Goal: Task Accomplishment & Management: Use online tool/utility

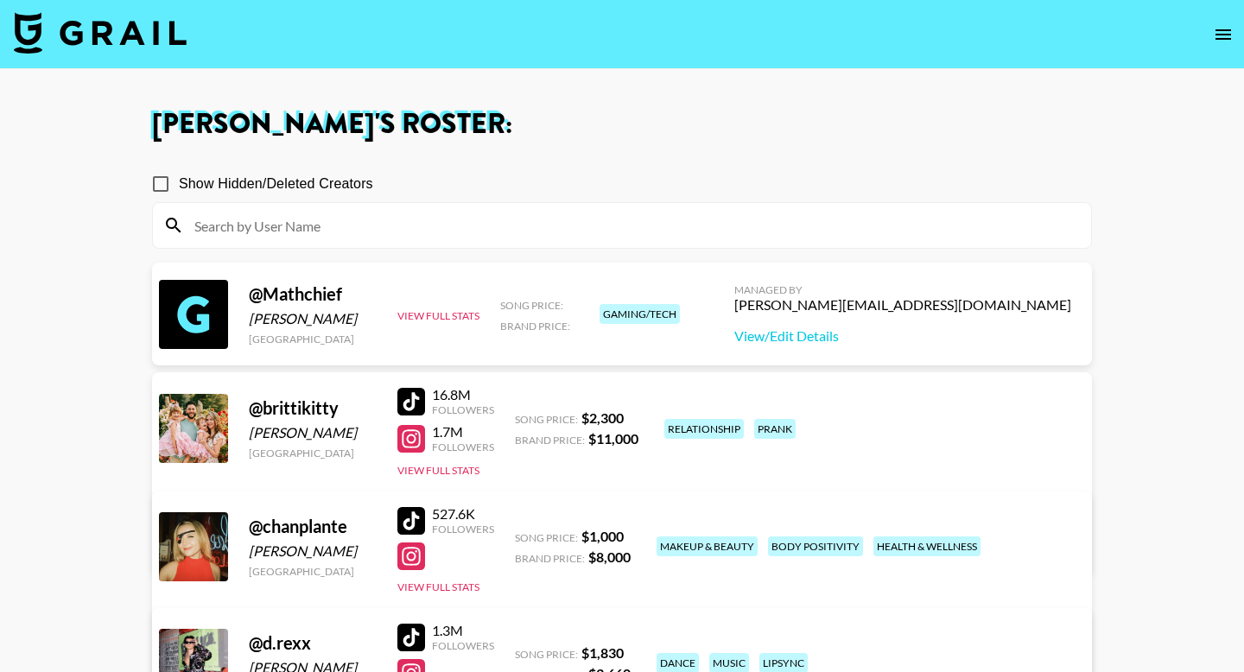
click at [91, 50] on img at bounding box center [100, 32] width 173 height 41
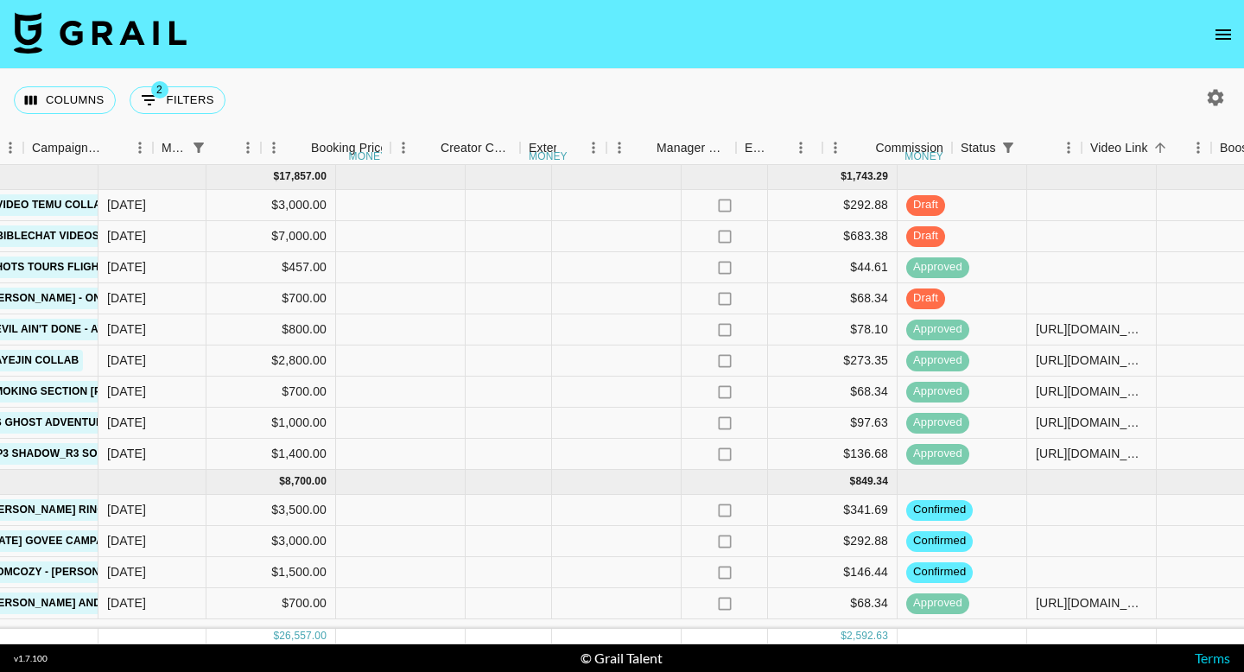
scroll to position [0, 1407]
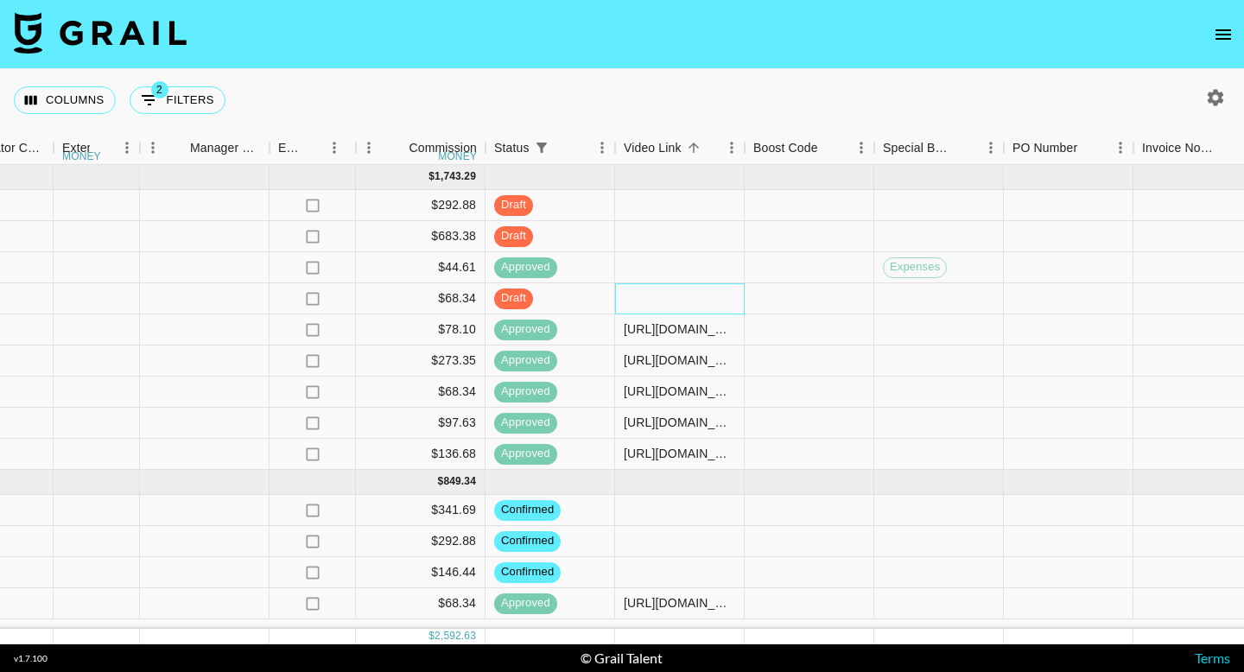
click at [682, 302] on div at bounding box center [680, 298] width 130 height 31
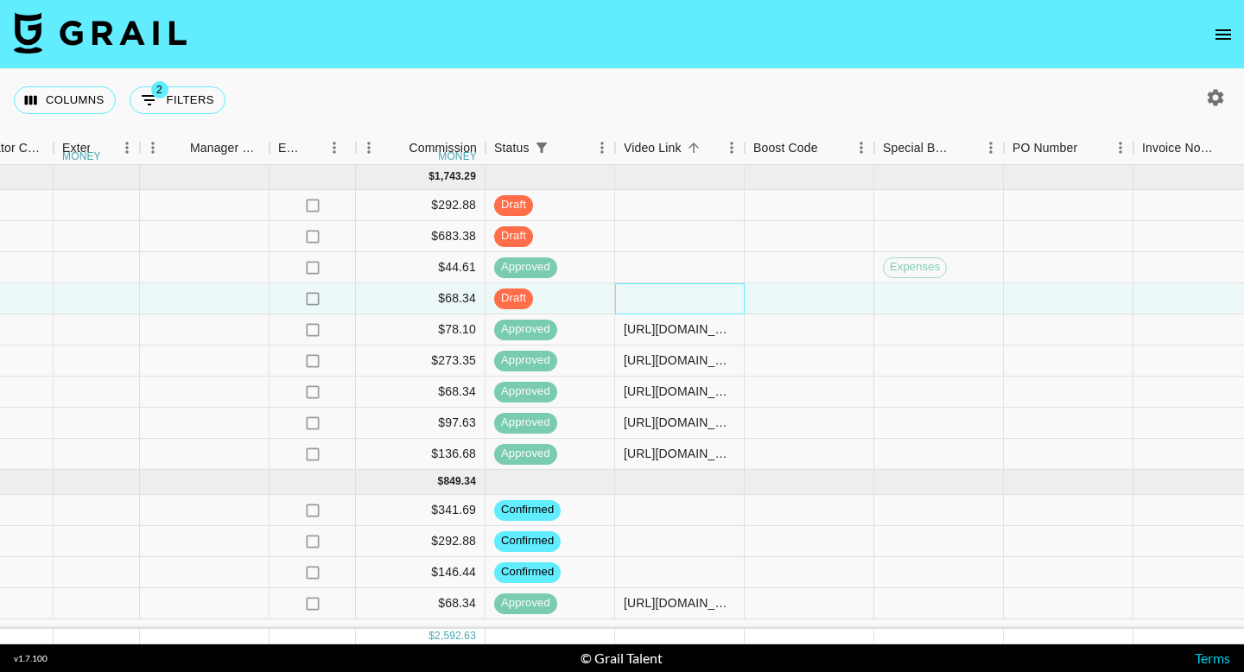
click at [682, 302] on div at bounding box center [680, 298] width 130 height 31
click at [682, 302] on input "text" at bounding box center [679, 298] width 127 height 14
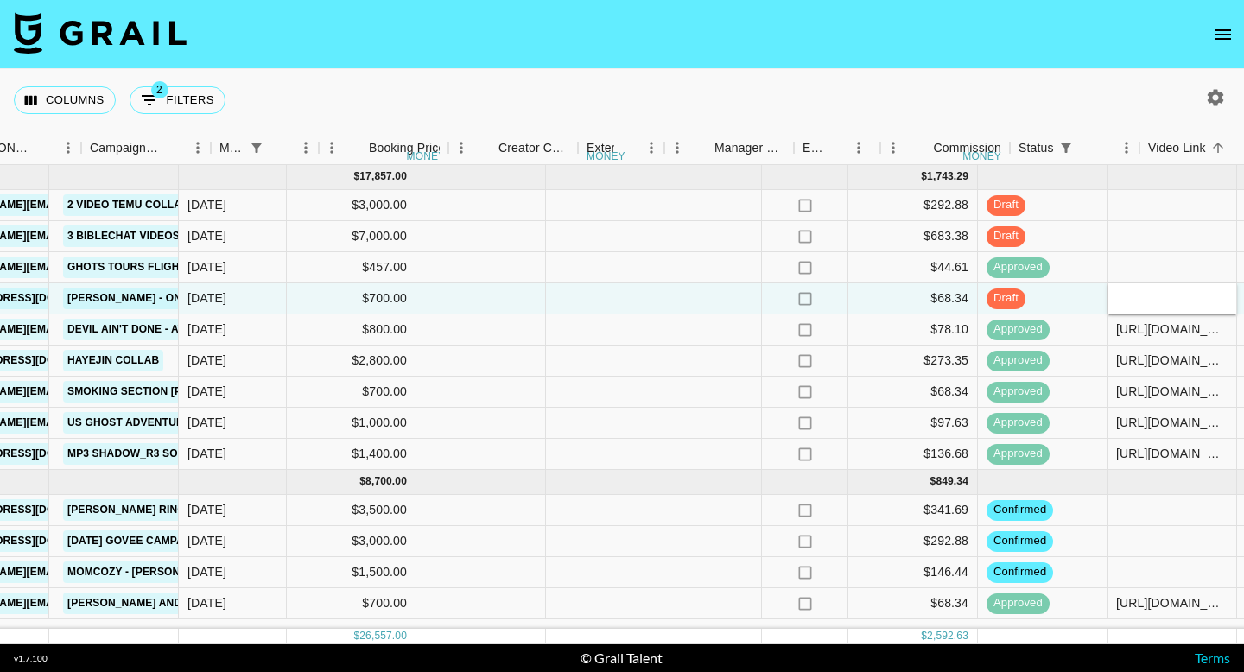
scroll to position [0, 1244]
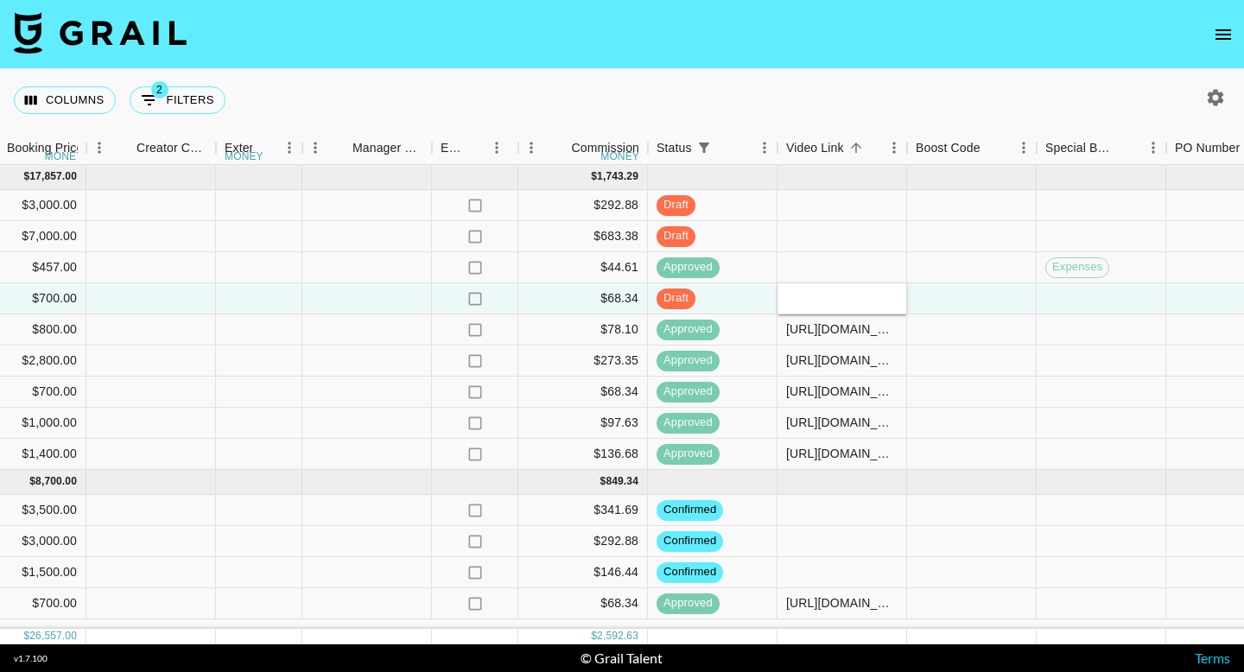
type input "[URL][DOMAIN_NAME]"
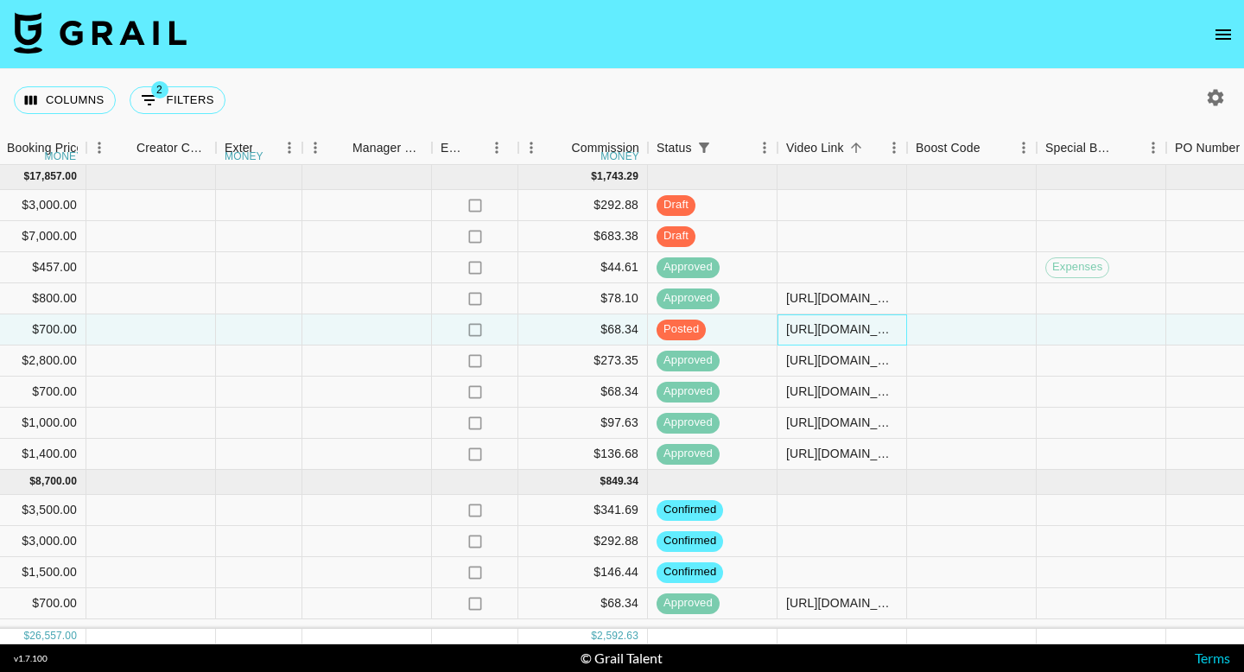
click at [905, 315] on div "[URL][DOMAIN_NAME]" at bounding box center [843, 330] width 130 height 31
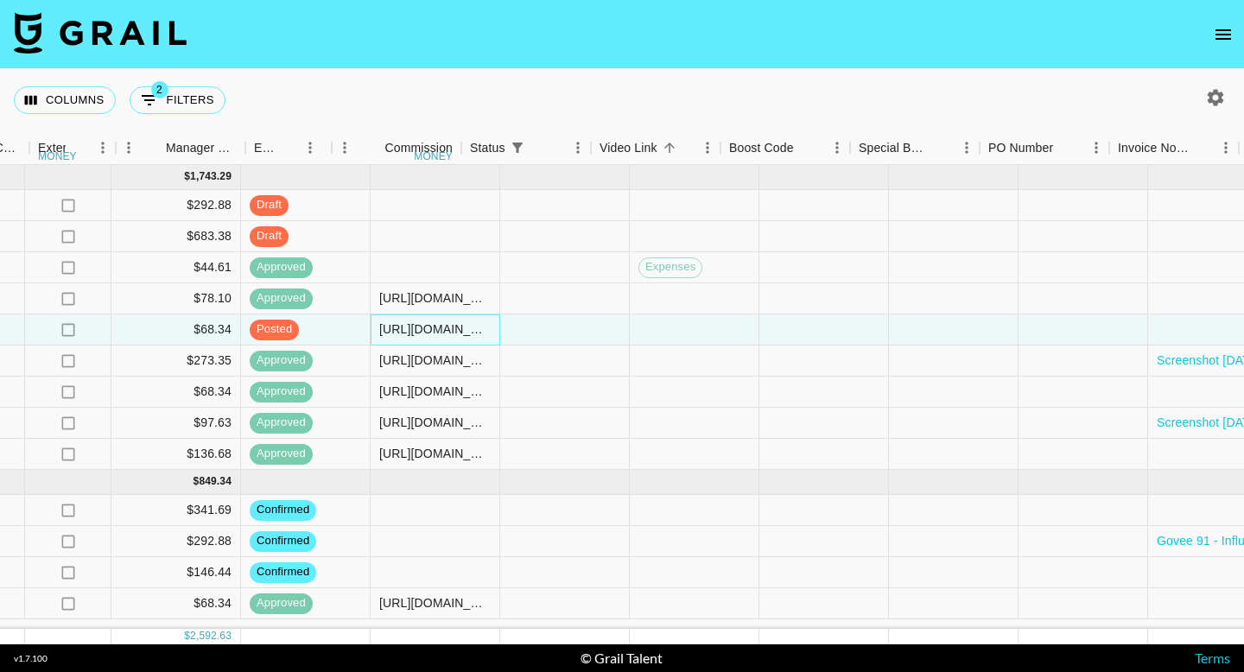
scroll to position [0, 2143]
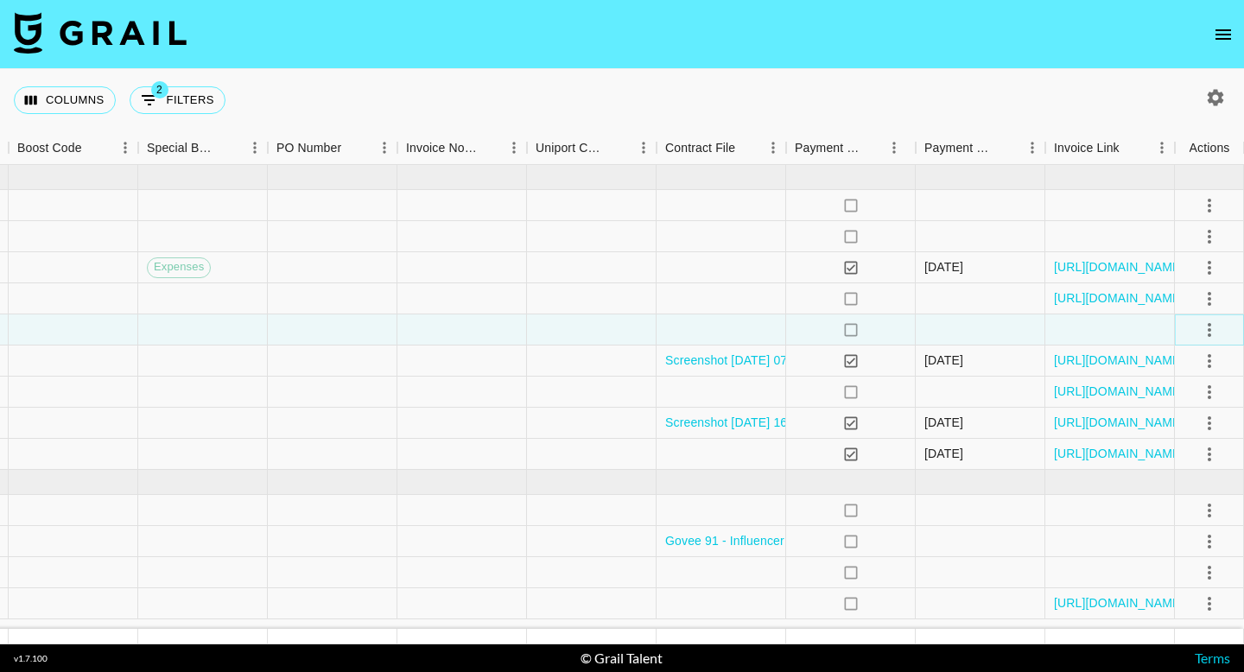
click at [1208, 328] on icon "select merge strategy" at bounding box center [1209, 330] width 3 height 14
click at [1170, 483] on div "Approve" at bounding box center [1172, 491] width 53 height 21
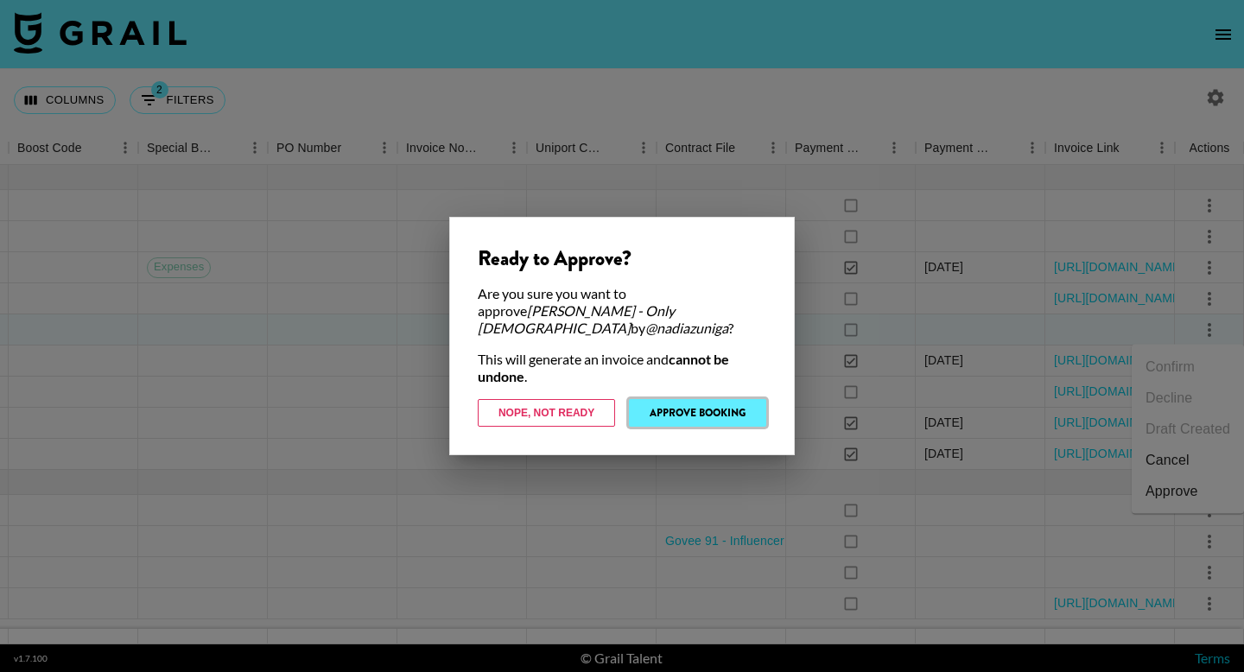
click at [702, 403] on button "Approve Booking" at bounding box center [697, 413] width 137 height 28
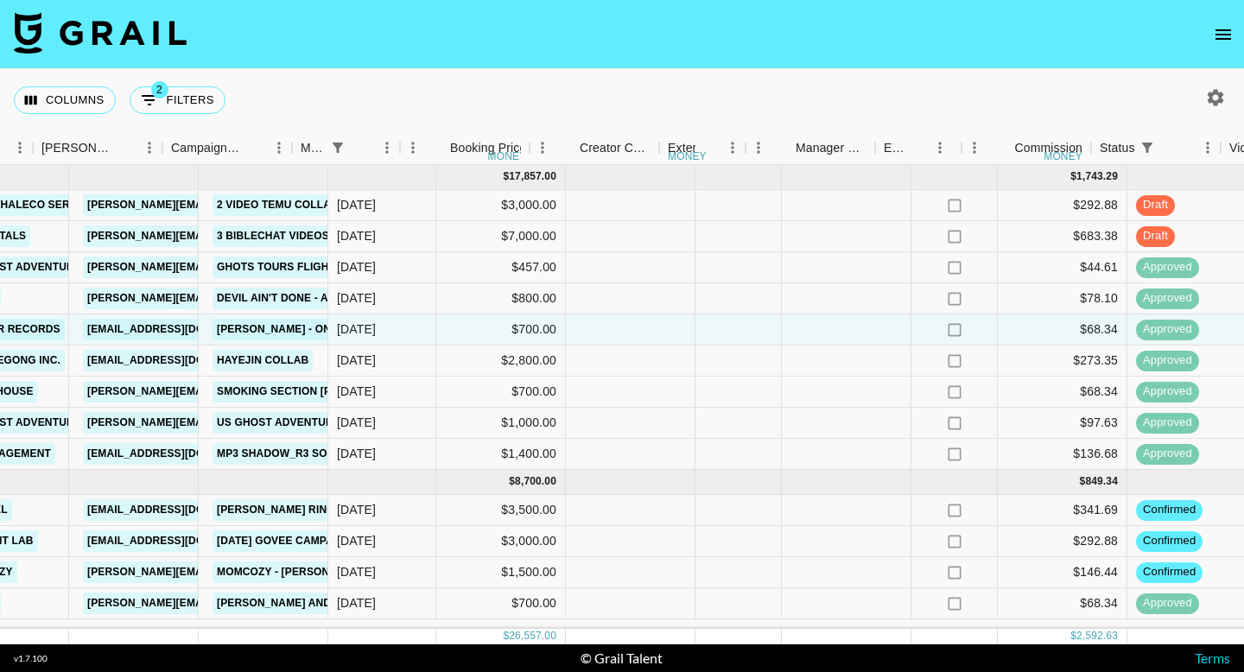
scroll to position [0, 801]
